Goal: Information Seeking & Learning: Learn about a topic

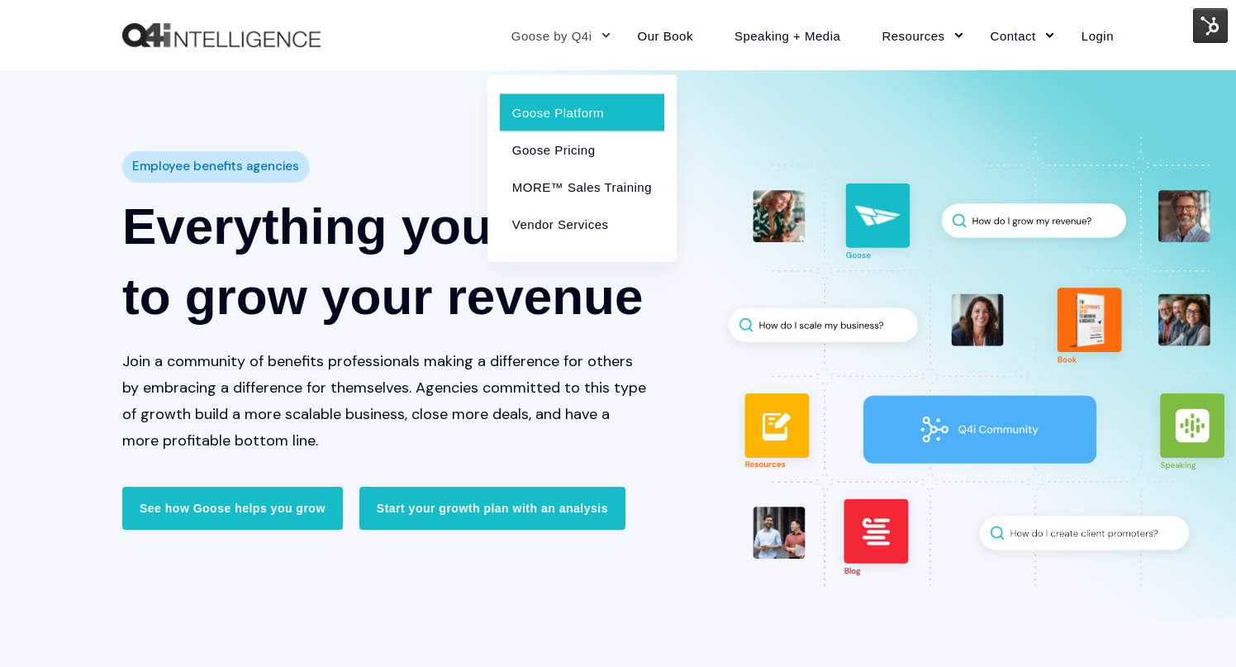
click at [560, 110] on link "Goose Platform" at bounding box center [582, 111] width 164 height 37
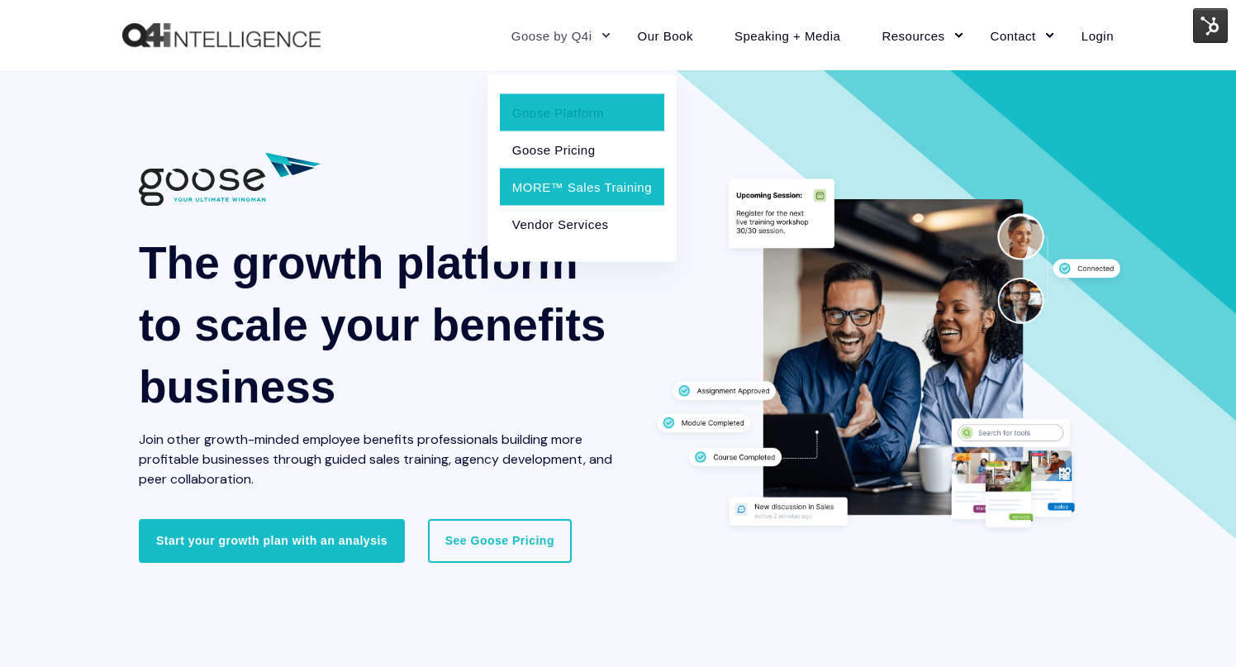
click at [569, 186] on link "MORE™ Sales Training" at bounding box center [582, 186] width 164 height 37
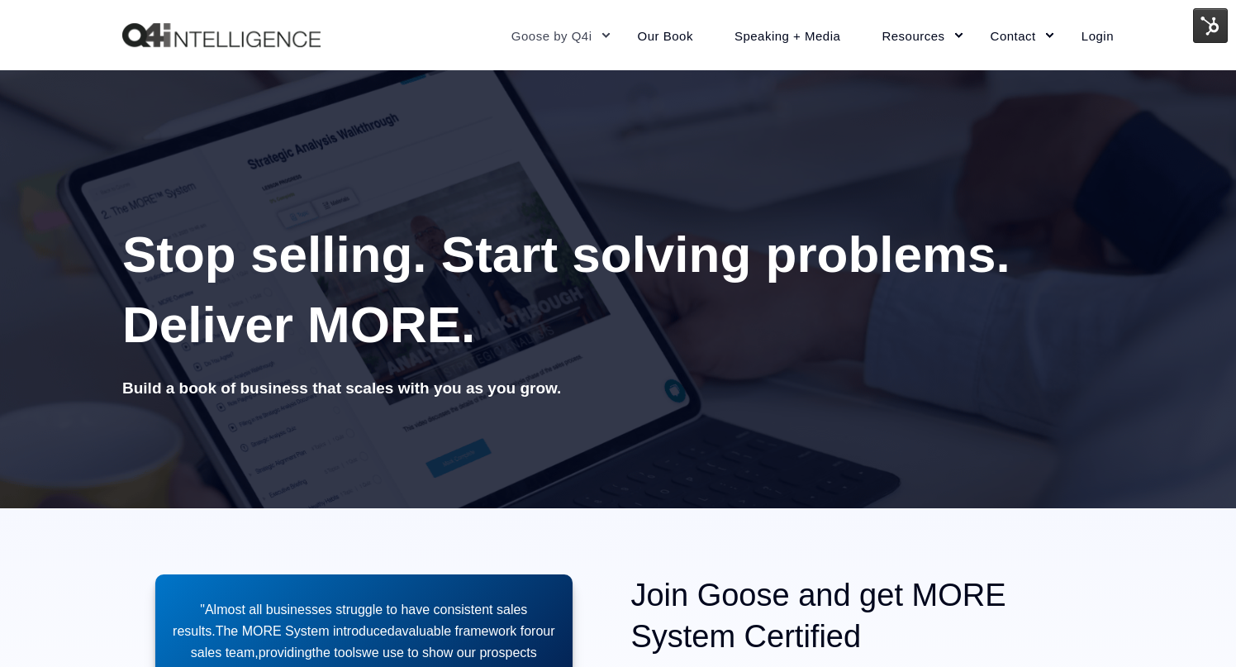
click at [427, 49] on div "Goose by Q4i Goose Platform Goose Pricing MORE™ Sales Training Vendor Services …" at bounding box center [618, 35] width 992 height 37
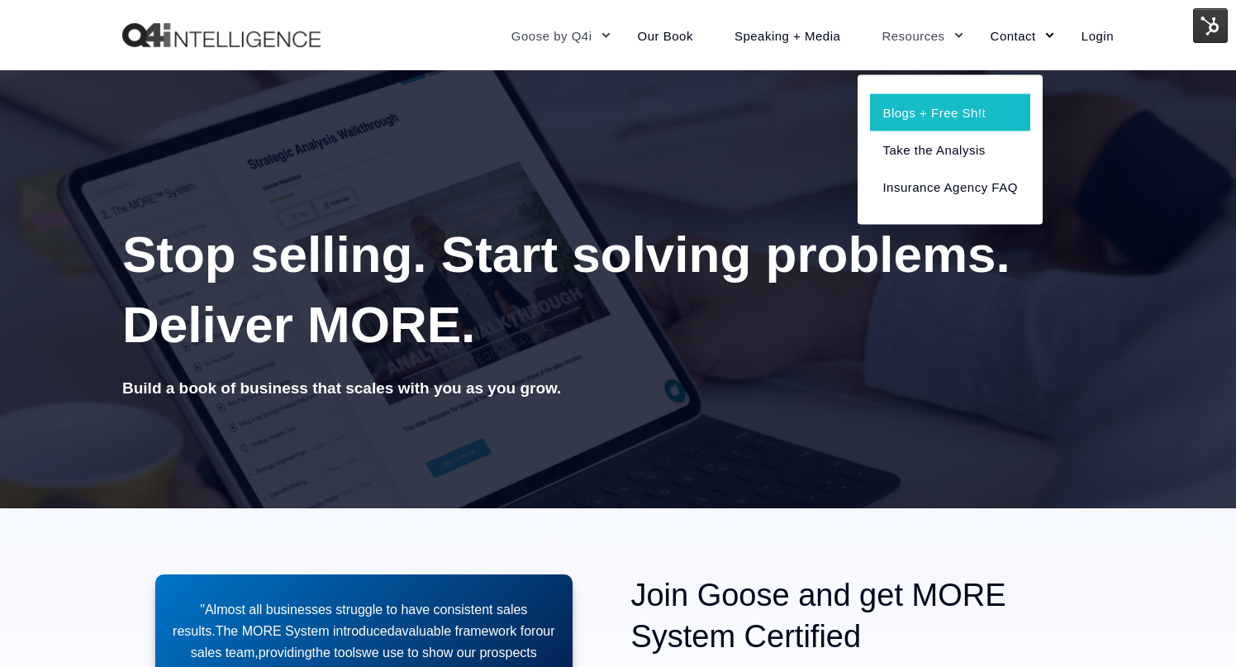
click at [920, 110] on link "Blogs + Free Sh!t" at bounding box center [950, 111] width 160 height 37
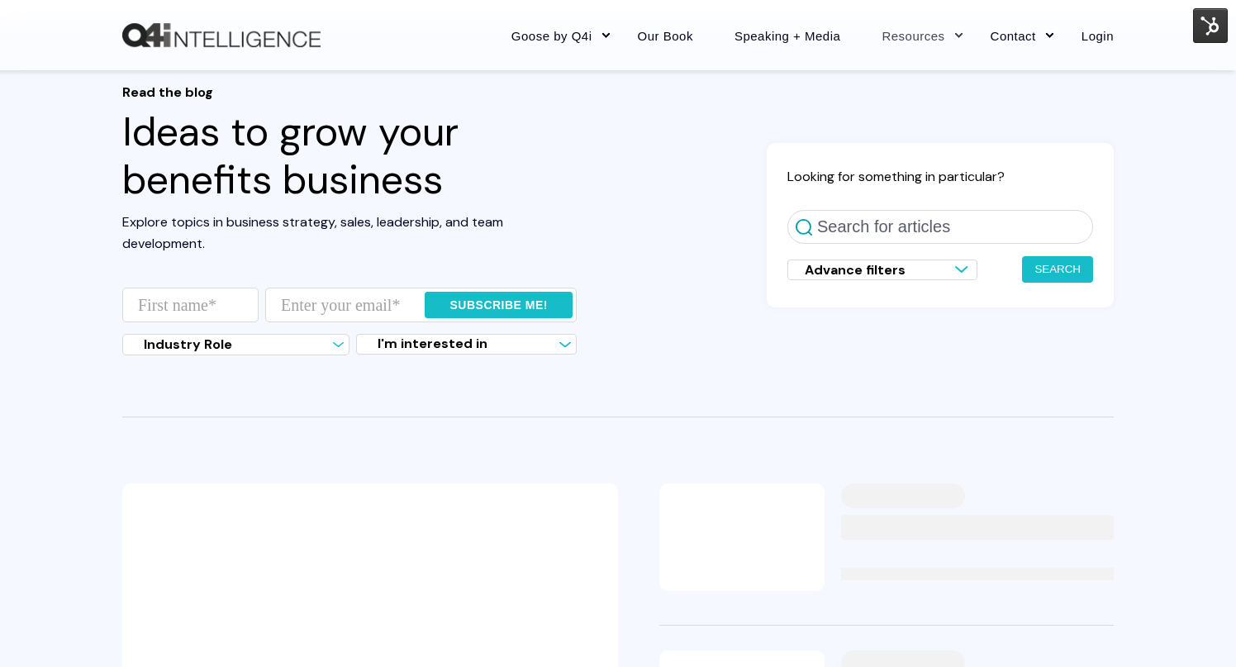
scroll to position [60, 0]
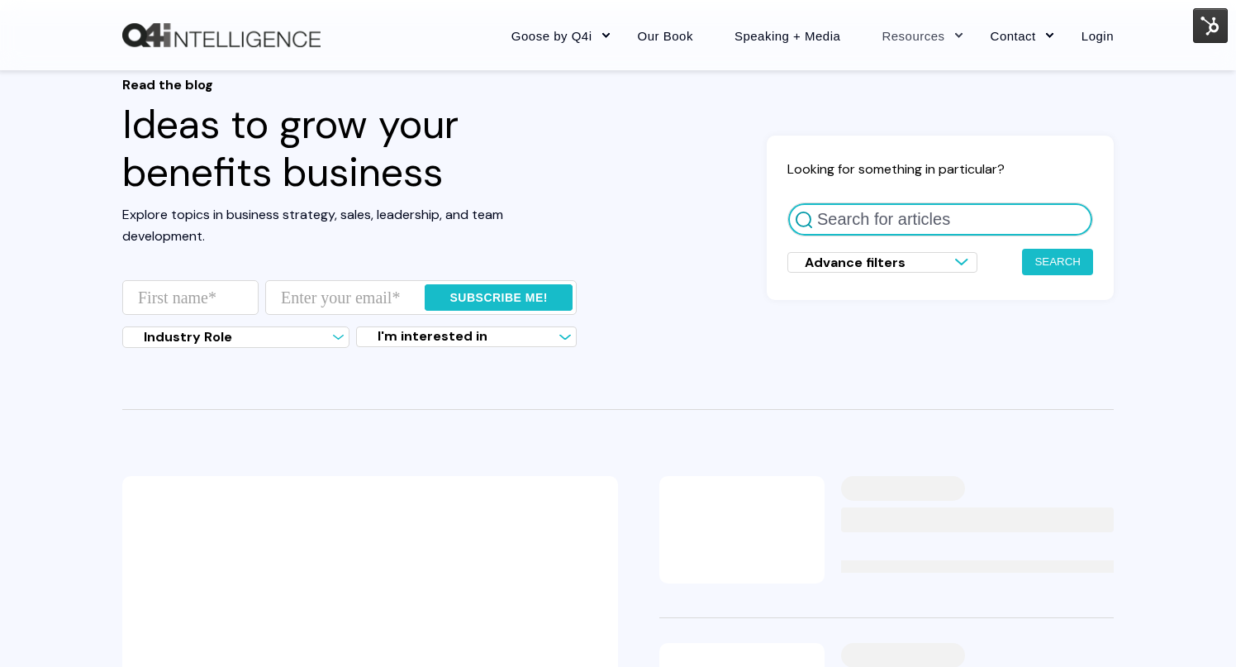
click at [883, 219] on input "Search for articles" at bounding box center [941, 219] width 306 height 34
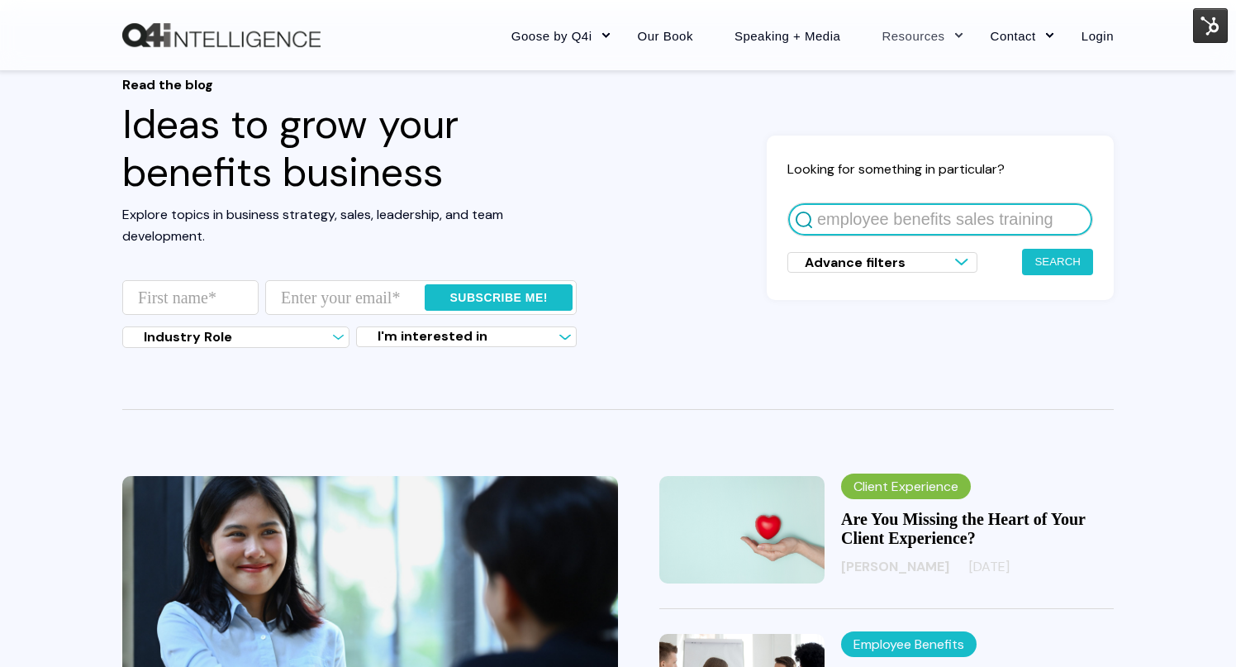
type input "employee benefits sales training"
click at [1022, 249] on button "Search" at bounding box center [1057, 262] width 71 height 26
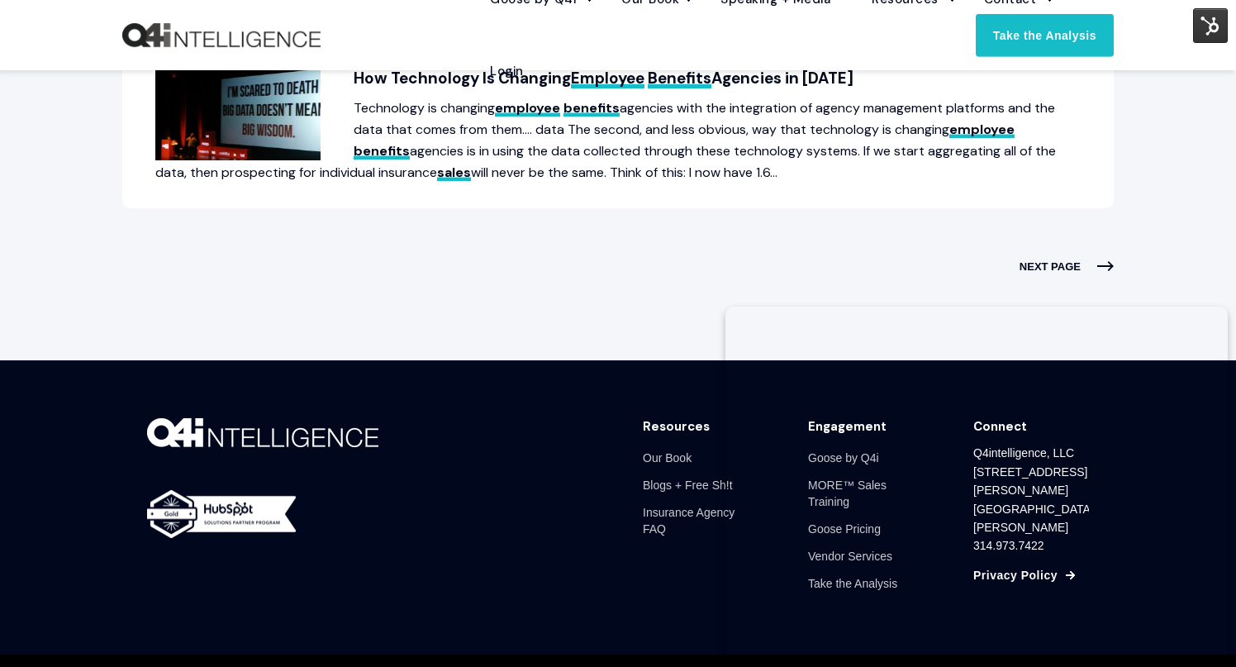
scroll to position [1228, 0]
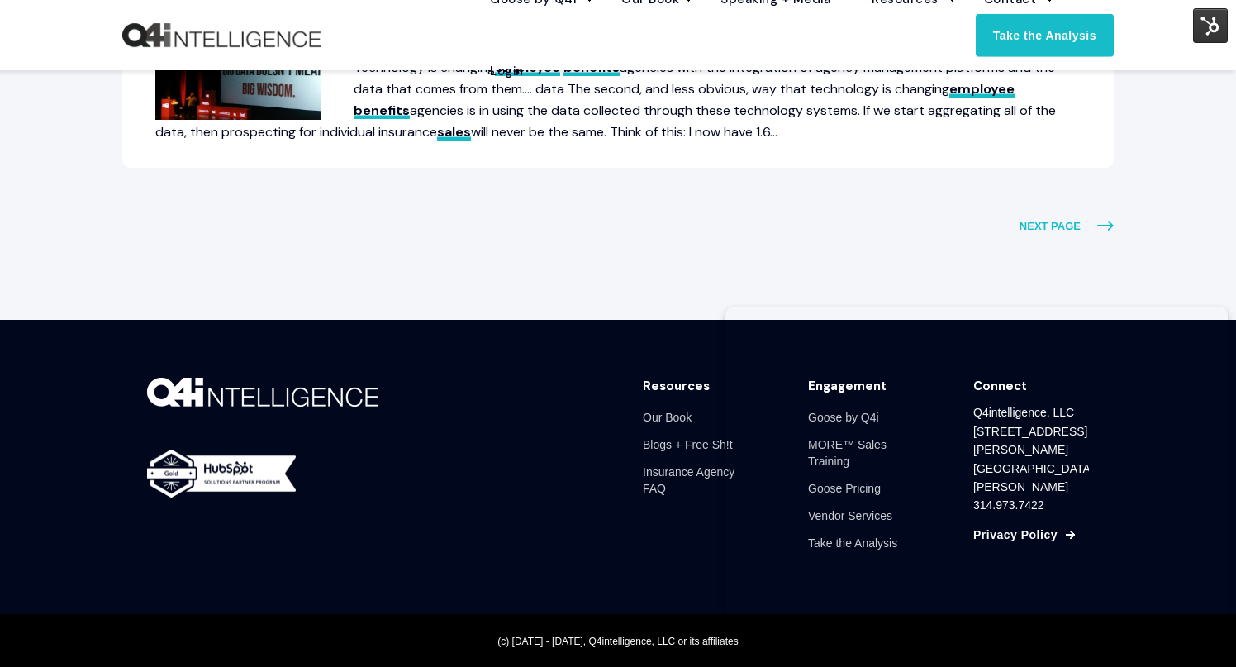
click at [1059, 219] on span "NEXT PAGE" at bounding box center [1067, 226] width 94 height 21
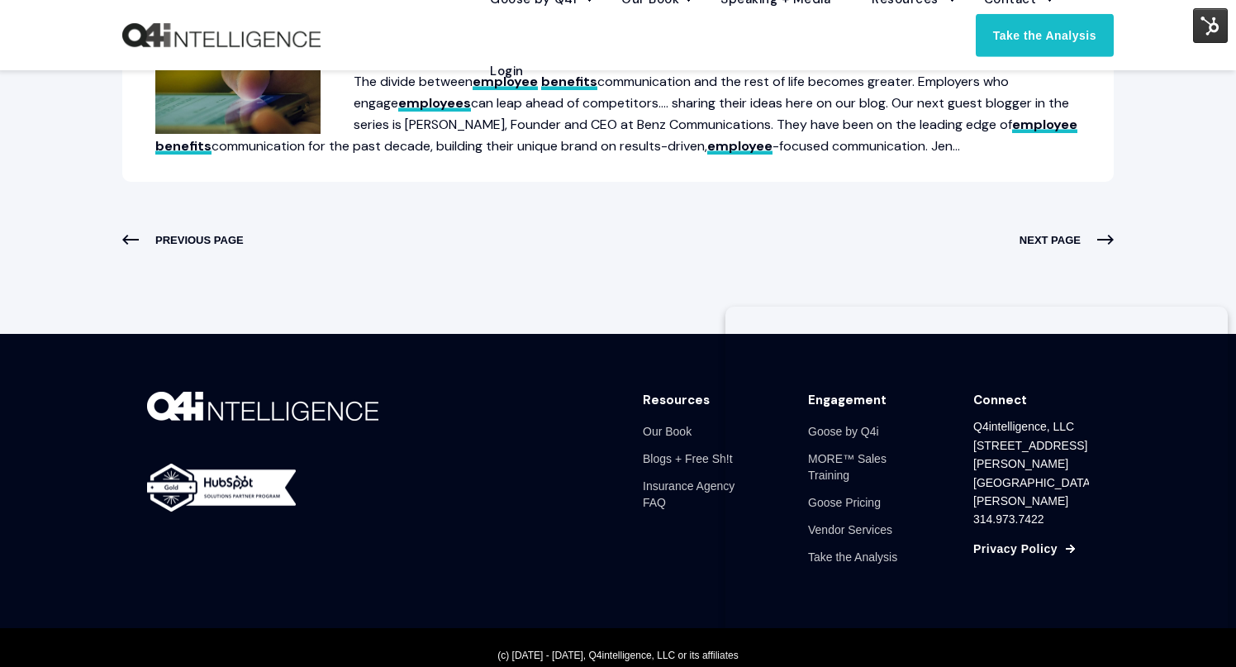
scroll to position [1308, 0]
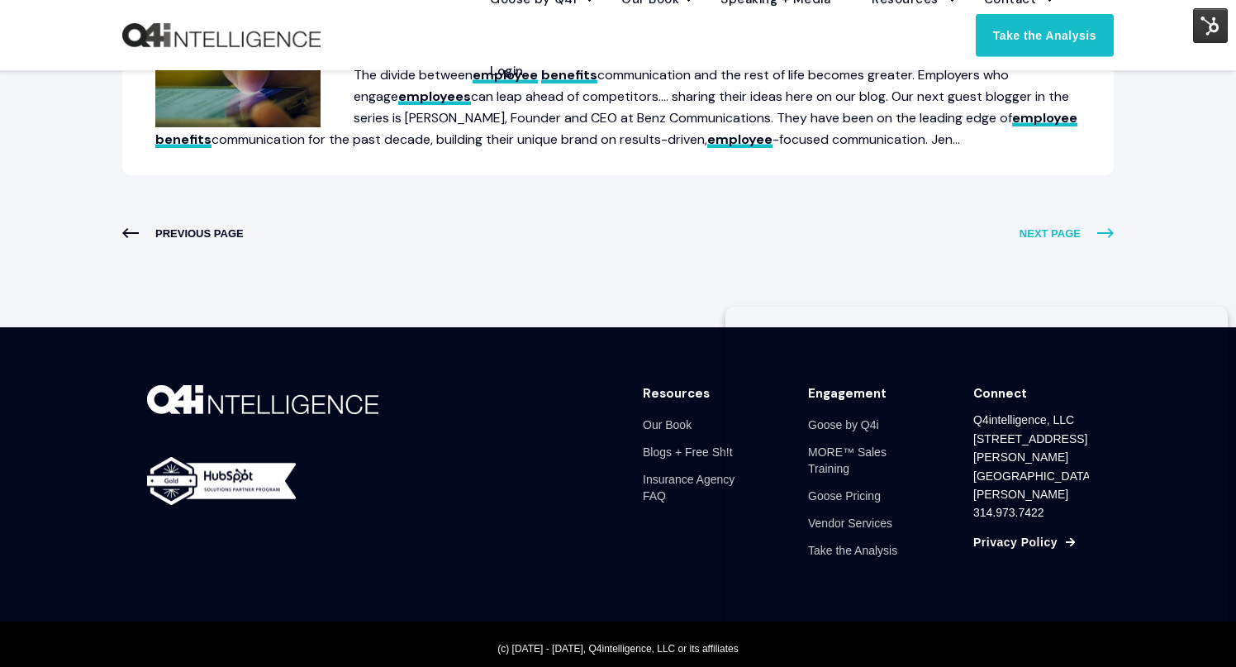
click at [1065, 228] on span "NEXT PAGE" at bounding box center [1067, 233] width 94 height 21
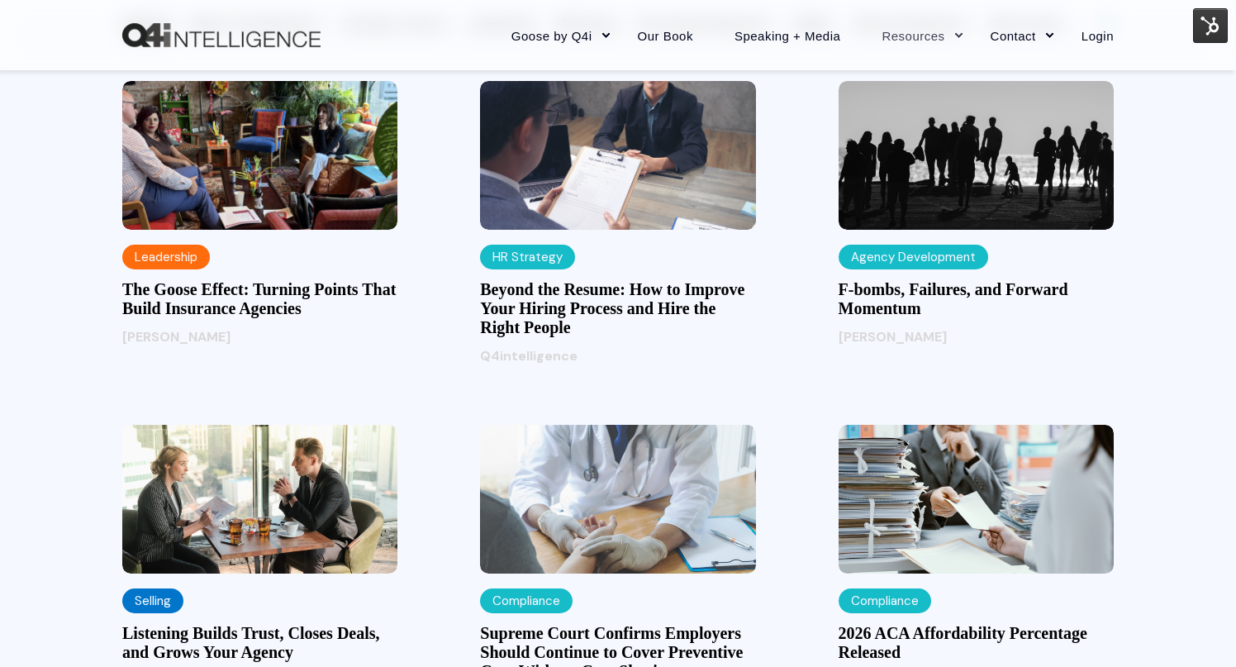
scroll to position [1531, 0]
